Goal: Navigation & Orientation: Find specific page/section

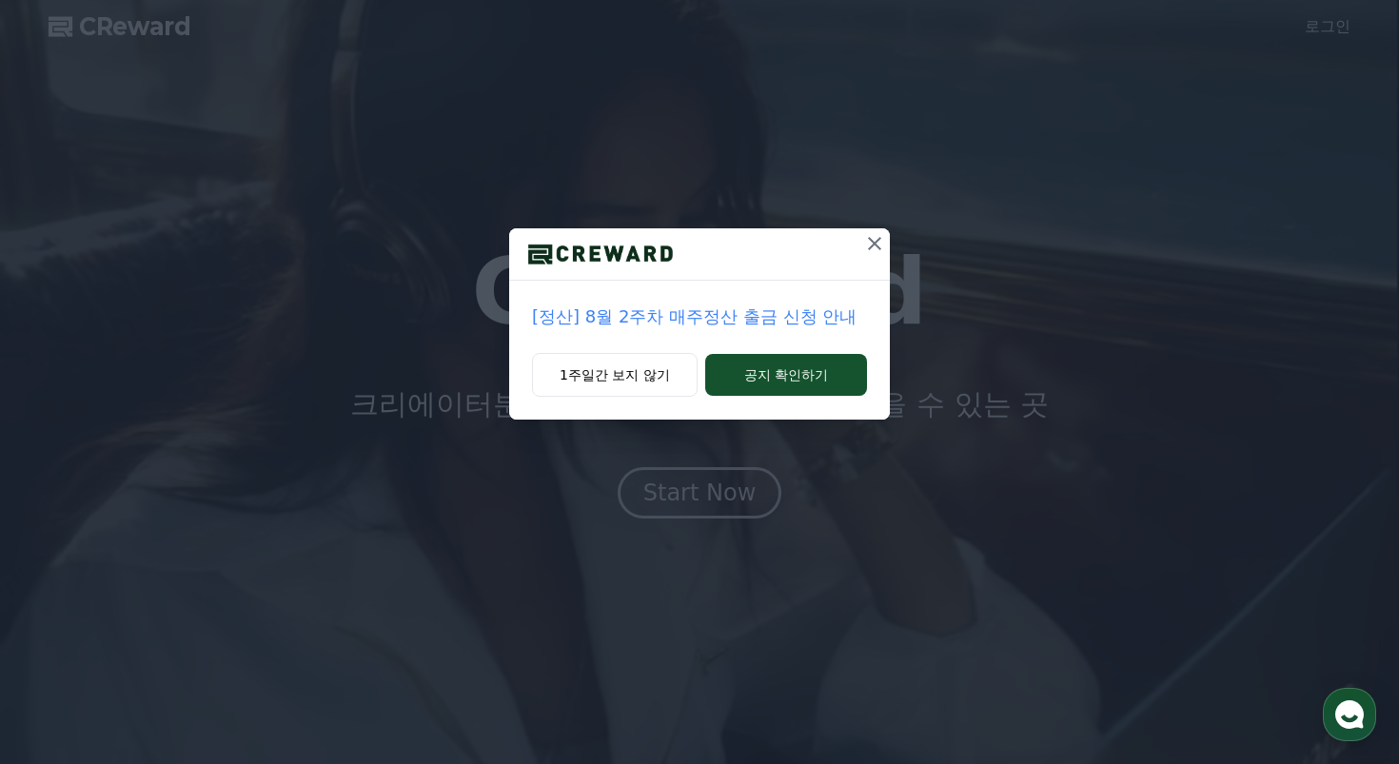
click at [879, 237] on icon at bounding box center [874, 243] width 23 height 23
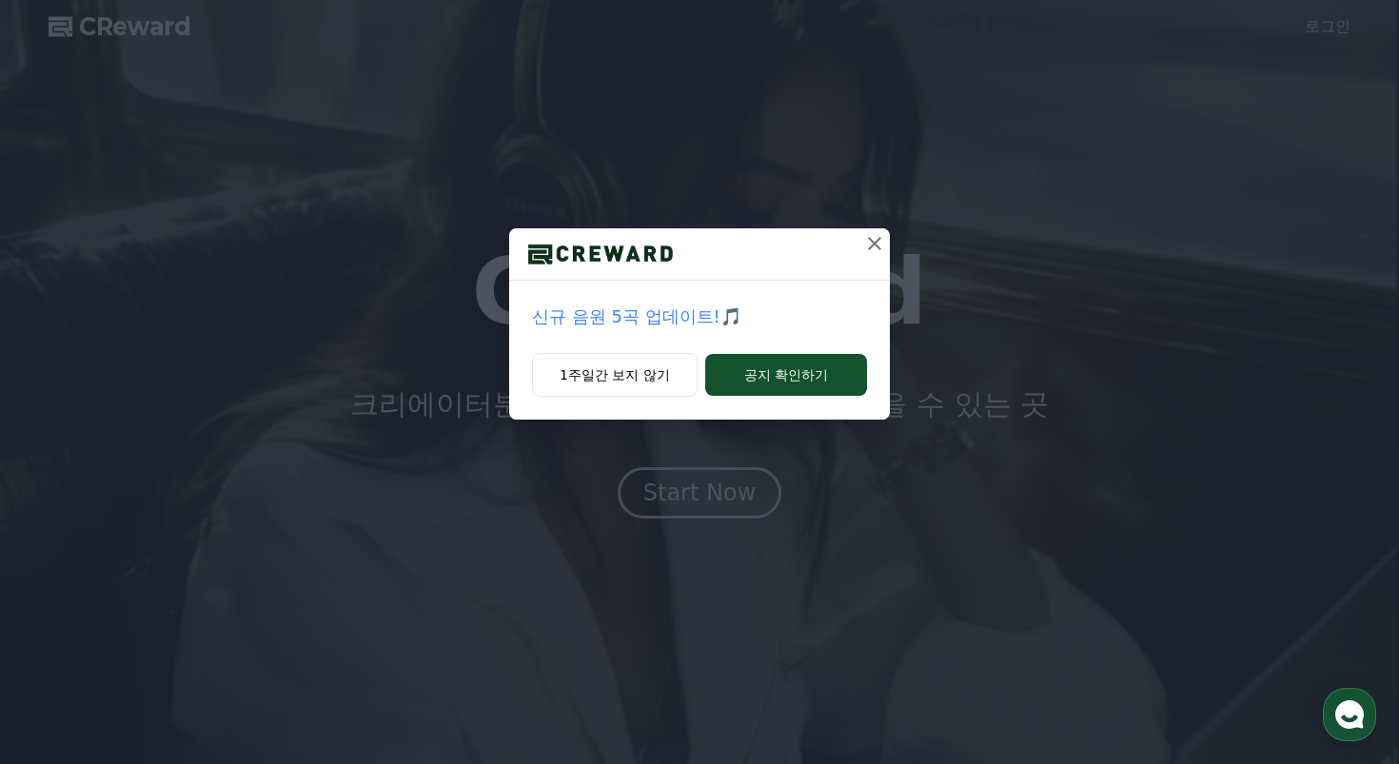
click at [878, 238] on icon at bounding box center [874, 243] width 23 height 23
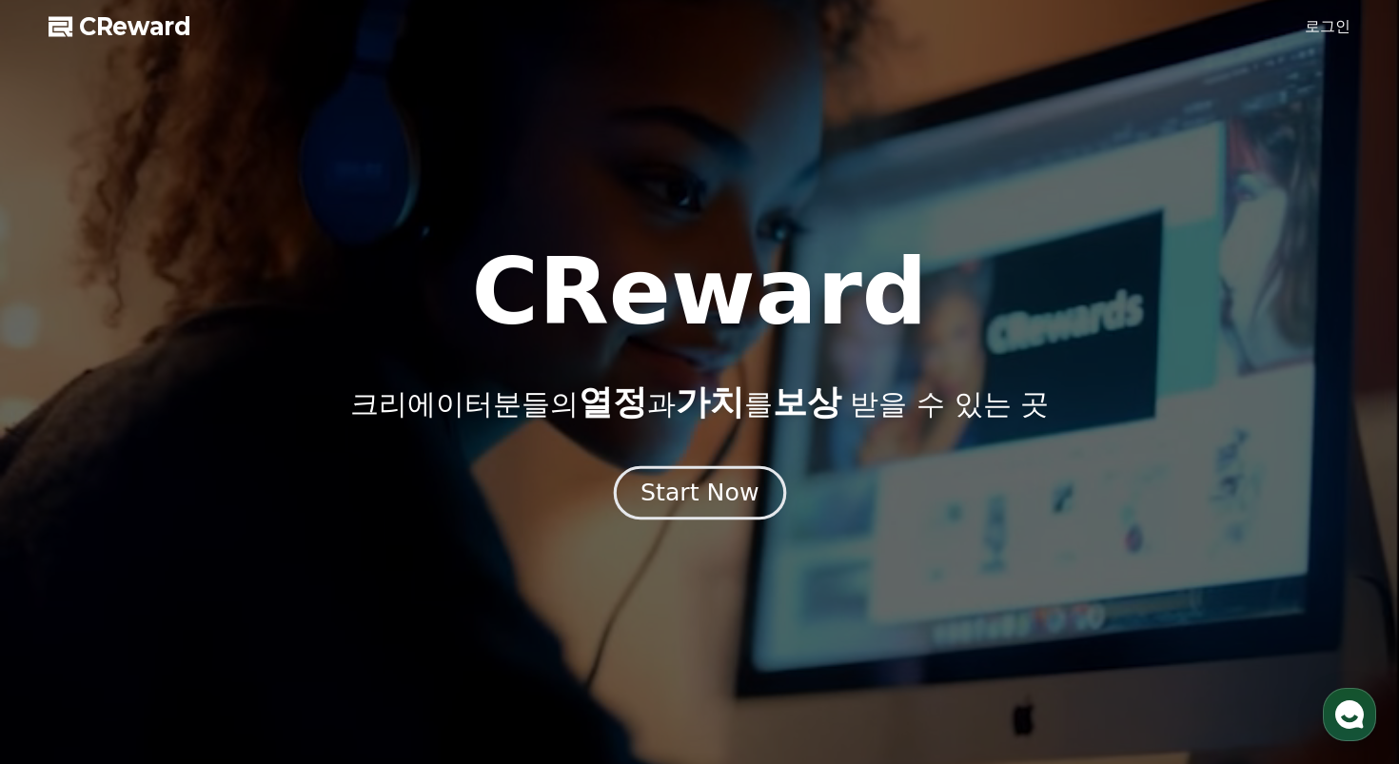
click at [715, 510] on button "Start Now" at bounding box center [699, 492] width 172 height 54
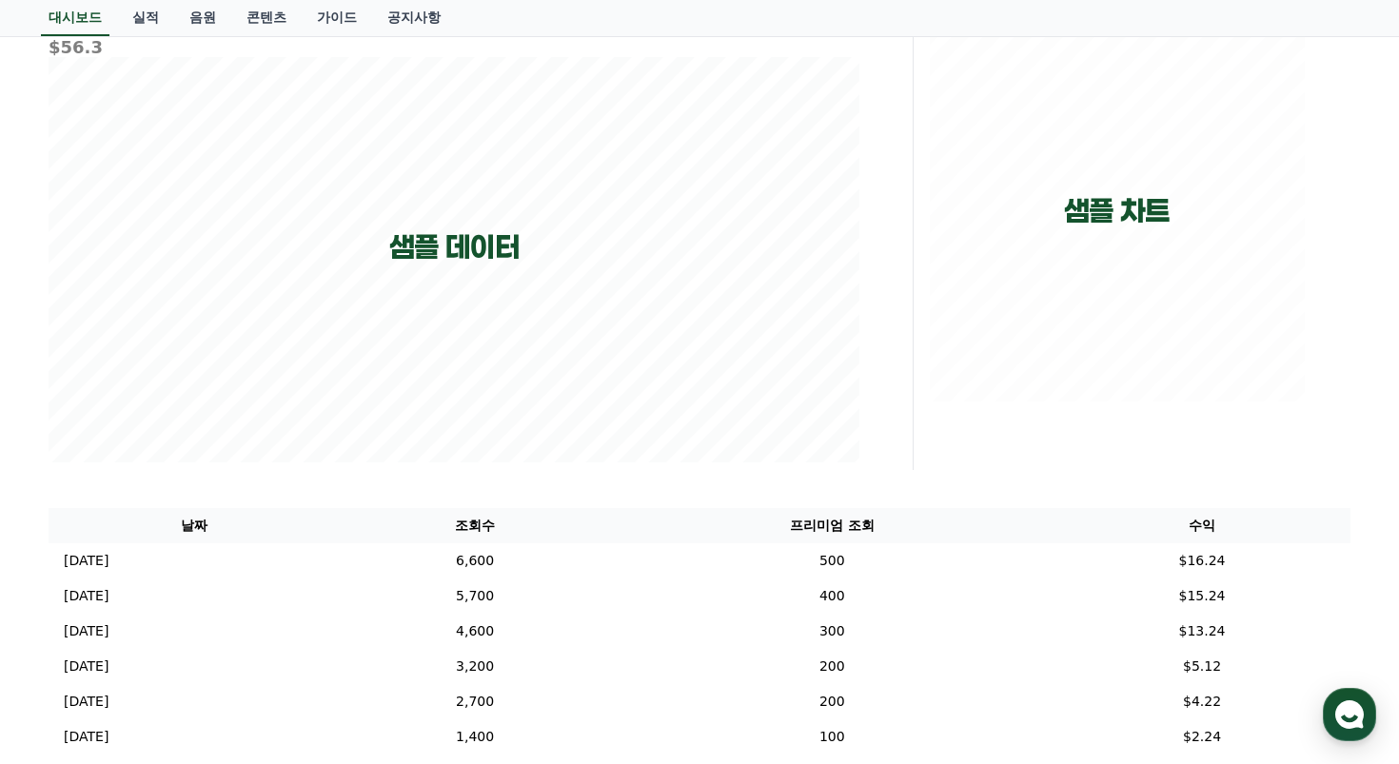
scroll to position [32, 0]
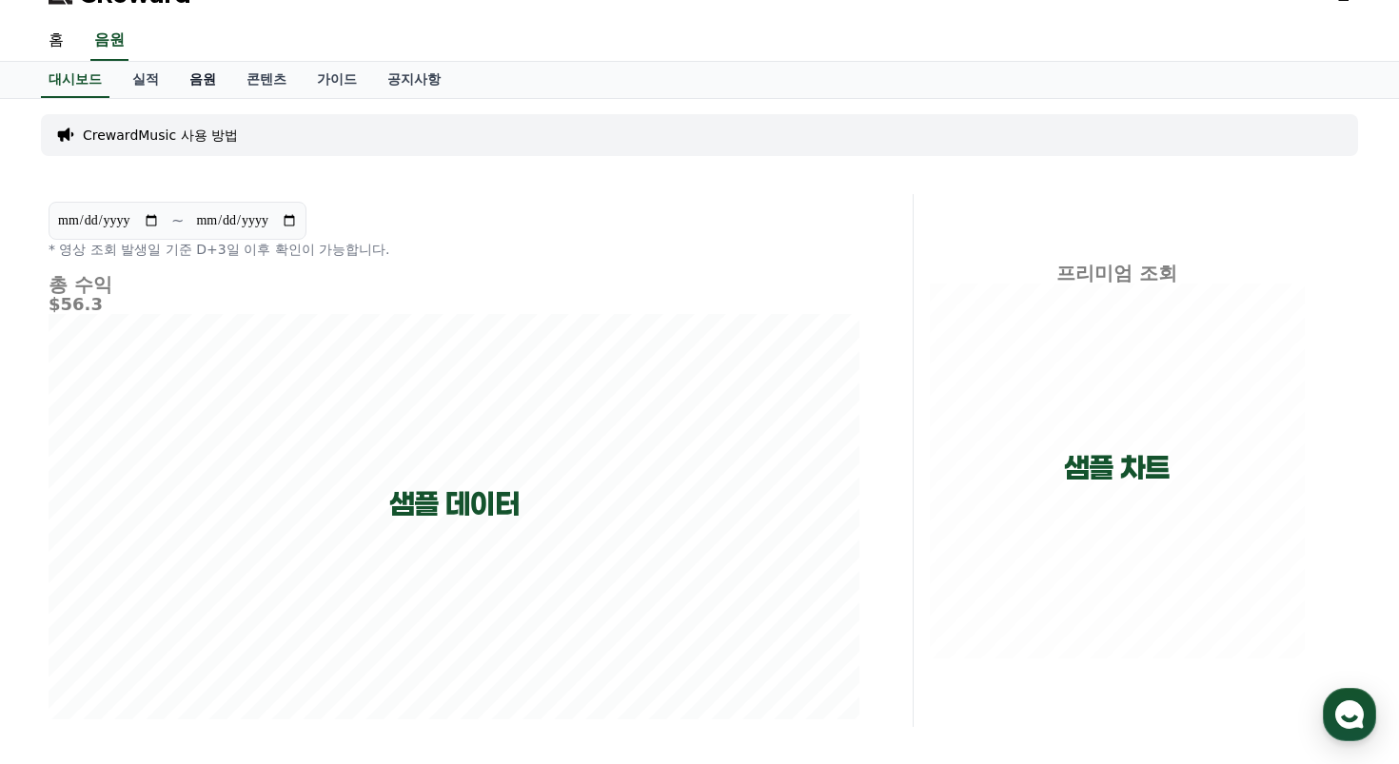
click at [188, 79] on link "음원" at bounding box center [202, 80] width 57 height 36
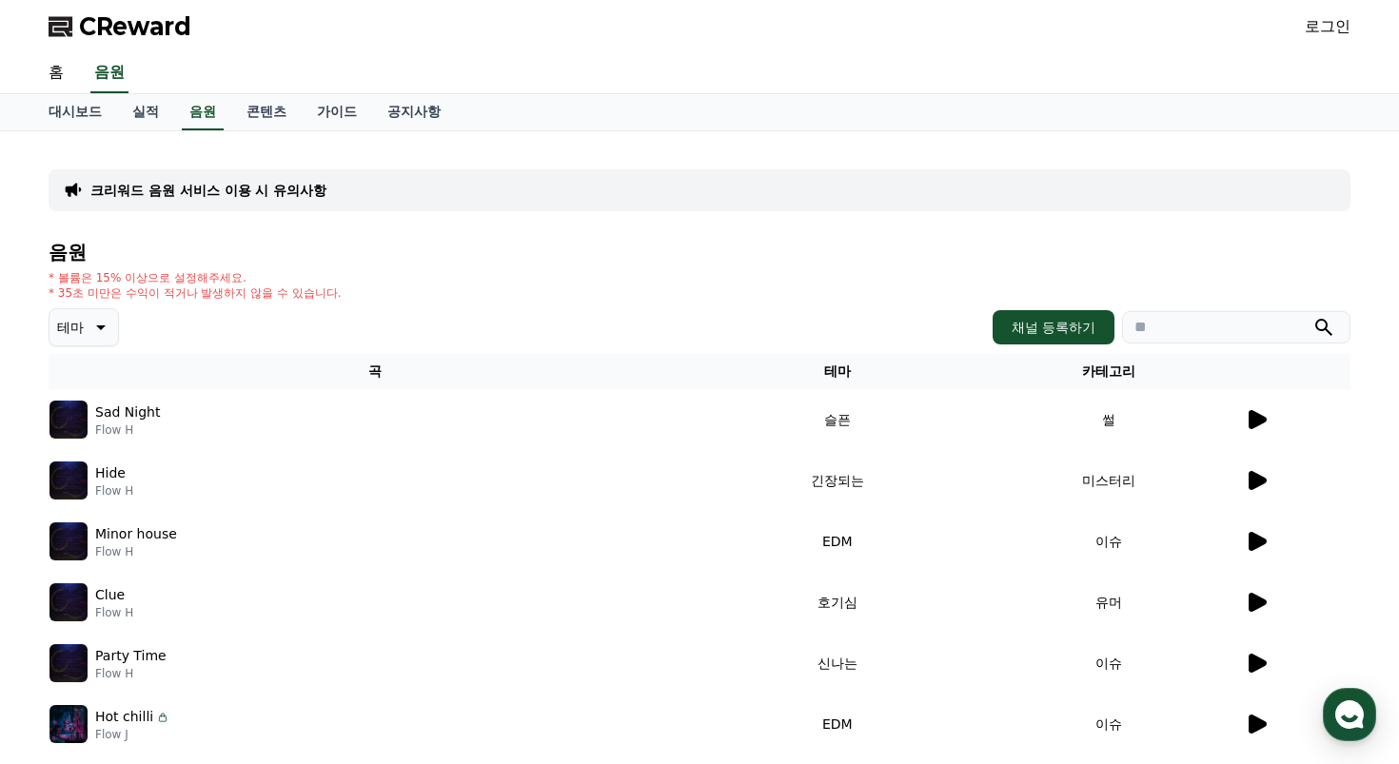
click at [1259, 538] on icon at bounding box center [1258, 541] width 18 height 19
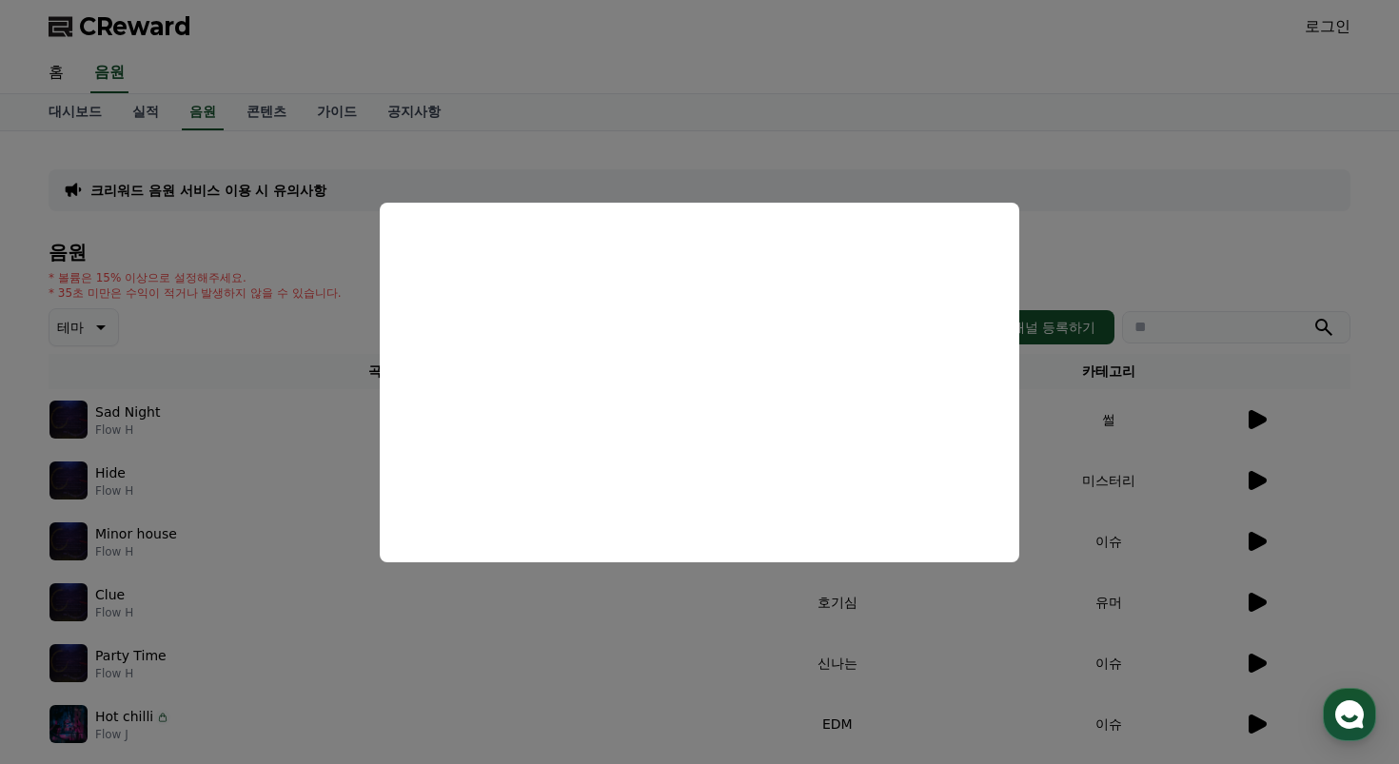
click at [971, 707] on button "close modal" at bounding box center [699, 382] width 1399 height 764
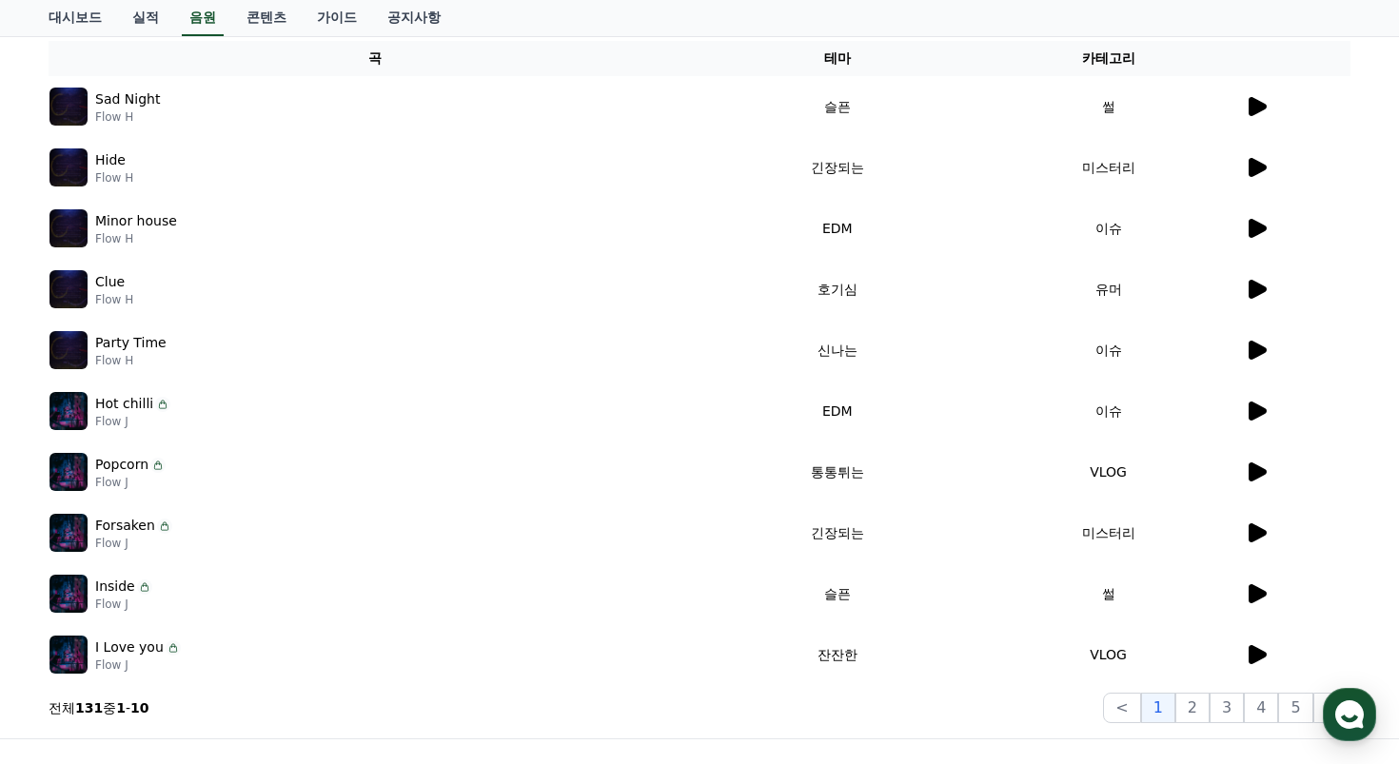
scroll to position [524, 0]
